Goal: Use online tool/utility

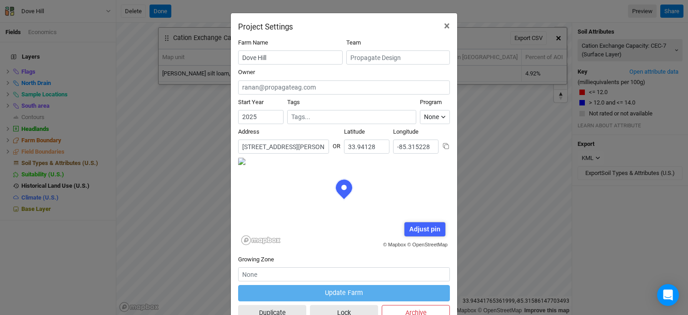
scroll to position [45, 106]
click at [447, 27] on button "×" at bounding box center [447, 25] width 20 height 25
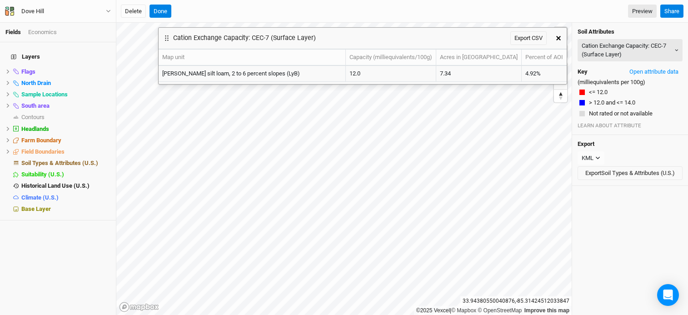
click at [555, 35] on button "button" at bounding box center [558, 38] width 16 height 16
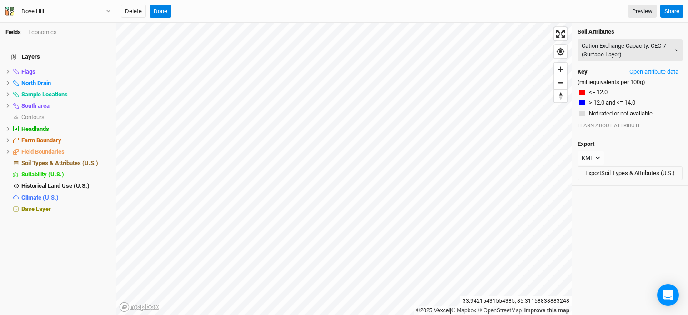
click at [575, 51] on div "Soil Attributes Cation Exchange Capacity: CEC-7 (Surface Layer) Map Unit Descri…" at bounding box center [630, 79] width 116 height 112
click at [595, 51] on button "Cation Exchange Capacity: CEC-7 (Surface Layer)" at bounding box center [630, 50] width 105 height 22
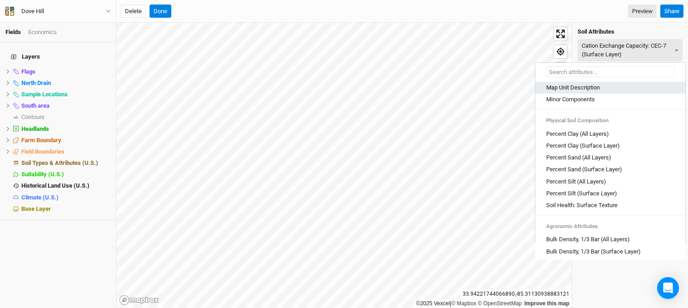
click at [609, 87] on div "Map Unit Description" at bounding box center [610, 88] width 128 height 8
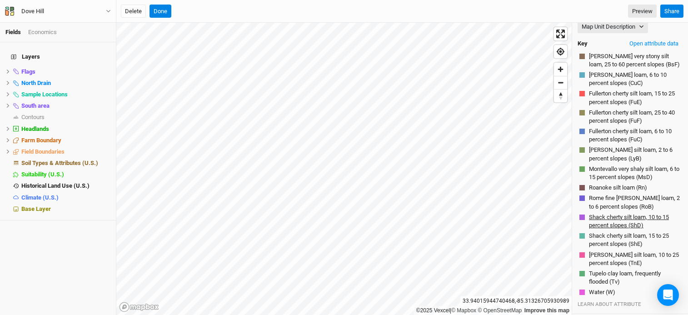
scroll to position [25, 0]
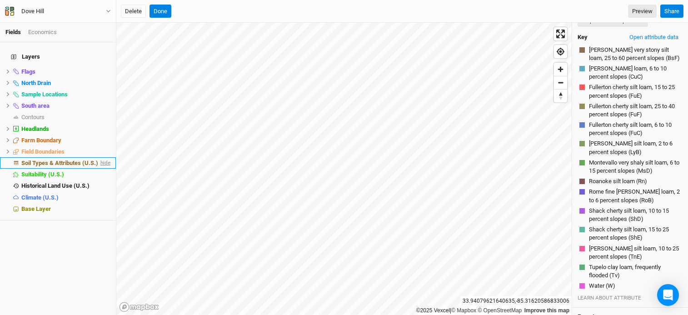
click at [99, 159] on span "hide" at bounding box center [105, 162] width 12 height 11
click at [99, 100] on span "hide" at bounding box center [105, 105] width 12 height 11
click at [96, 157] on span "show" at bounding box center [103, 162] width 15 height 11
click at [8, 150] on icon at bounding box center [8, 152] width 3 height 4
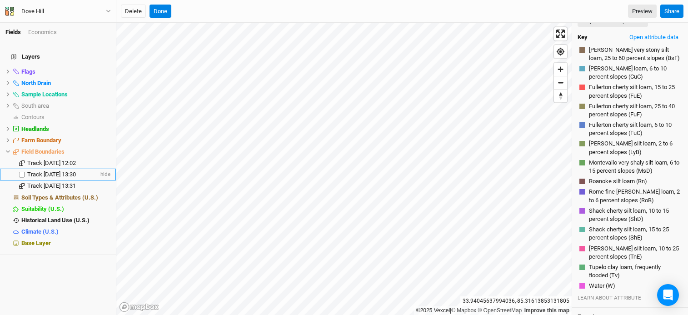
click at [33, 171] on span "Track [DATE] 13:30" at bounding box center [51, 174] width 49 height 7
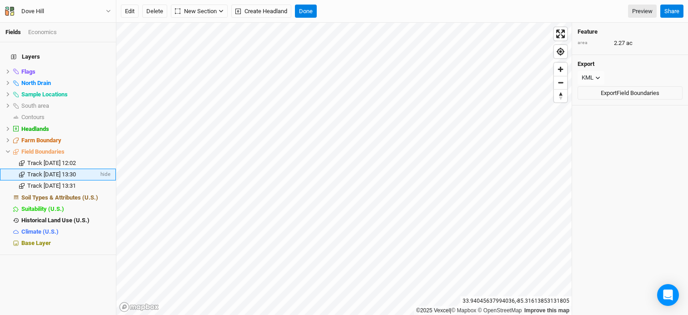
scroll to position [0, 0]
click at [71, 182] on span "Track [DATE] 13:31" at bounding box center [51, 185] width 49 height 7
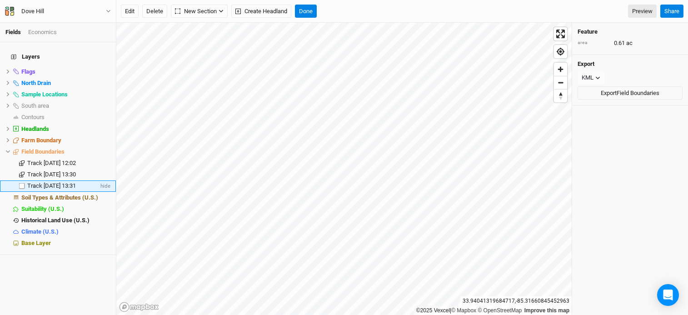
click at [55, 182] on span "Track [DATE] 13:31" at bounding box center [51, 185] width 49 height 7
click at [307, 13] on button "Done" at bounding box center [306, 12] width 22 height 14
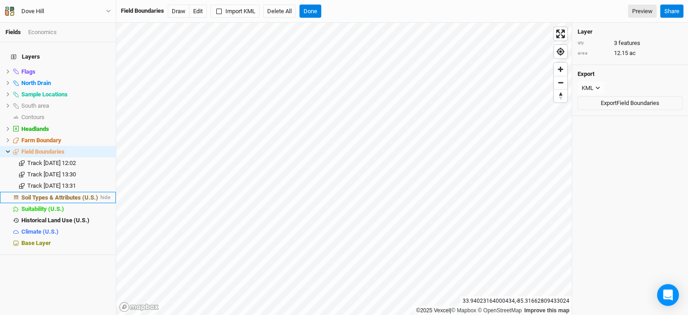
click at [83, 194] on span "Soil Types & Attributes (U.S.)" at bounding box center [59, 197] width 77 height 7
